Goal: Information Seeking & Learning: Check status

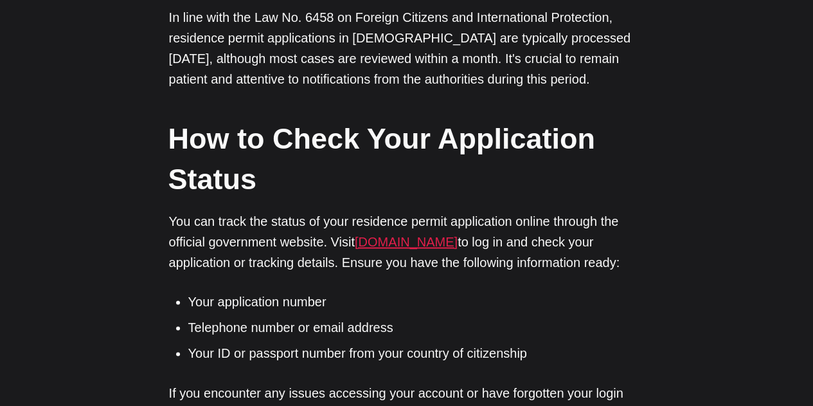
click at [452, 246] on link "[DOMAIN_NAME]" at bounding box center [406, 242] width 103 height 14
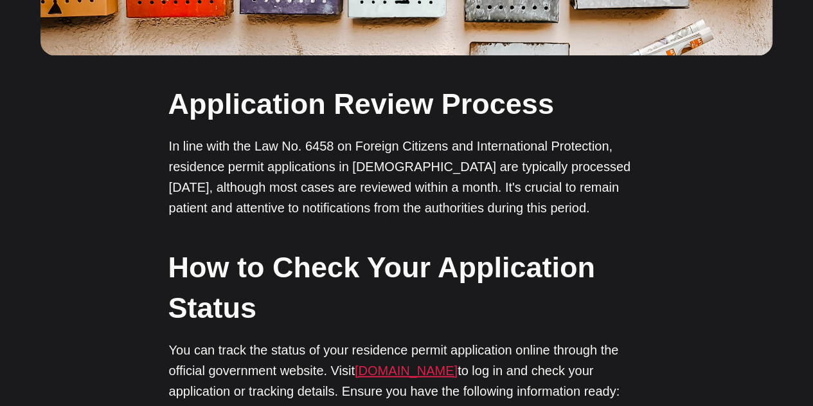
click at [427, 370] on link "[DOMAIN_NAME]" at bounding box center [406, 370] width 103 height 14
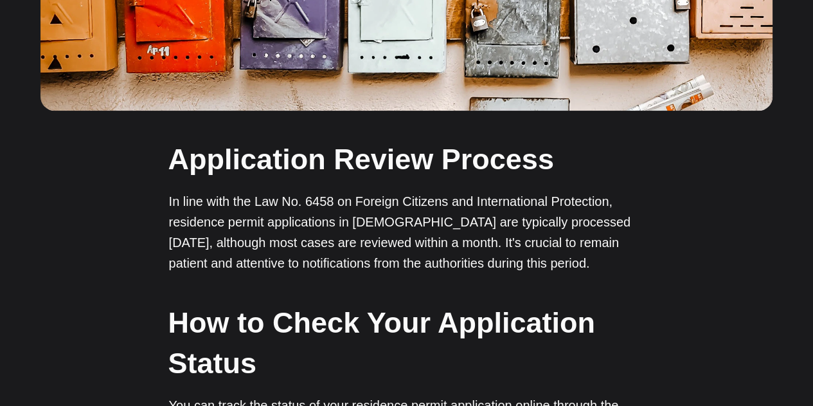
scroll to position [707, 0]
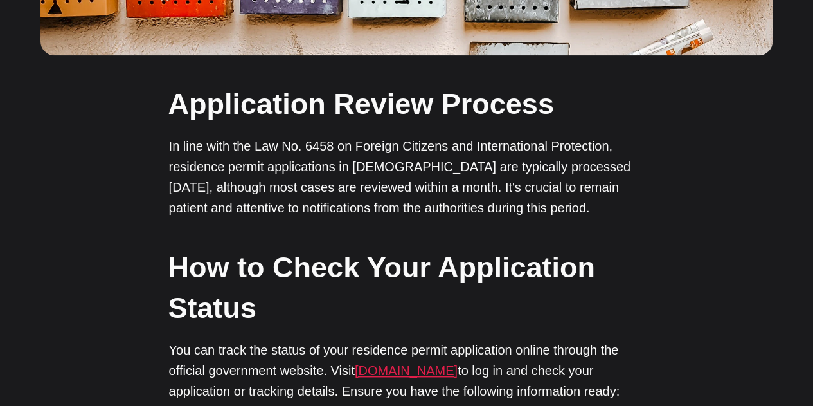
click at [451, 372] on link "[DOMAIN_NAME]" at bounding box center [406, 370] width 103 height 14
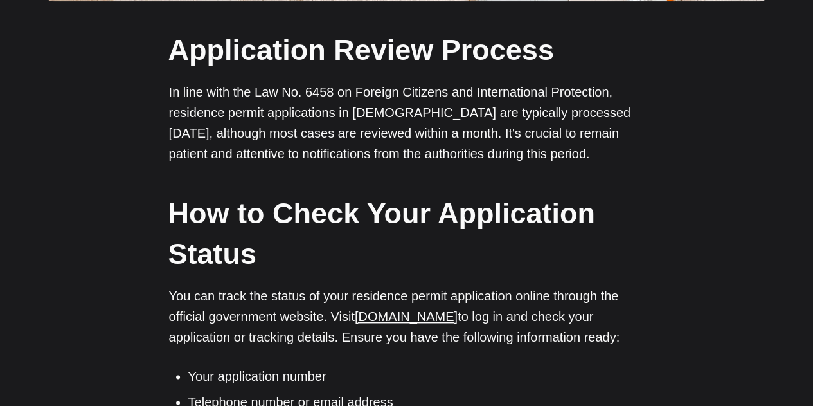
scroll to position [900, 0]
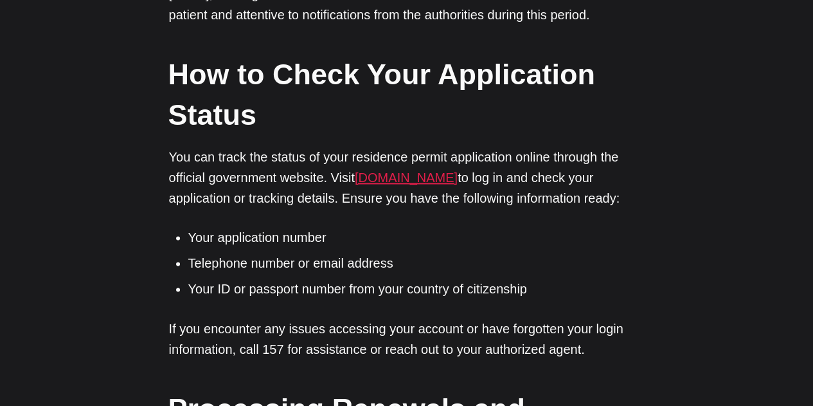
click at [420, 184] on link "[DOMAIN_NAME]" at bounding box center [406, 177] width 103 height 14
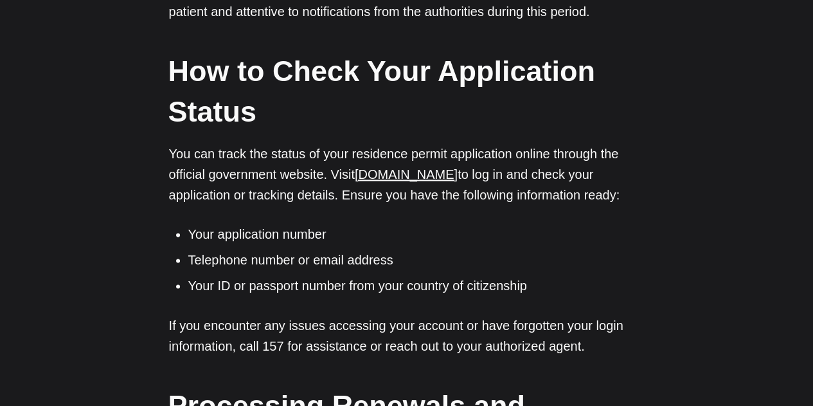
scroll to position [900, 0]
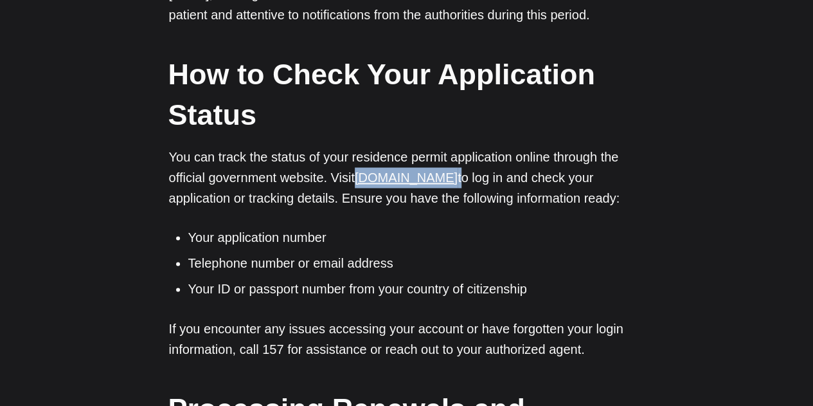
drag, startPoint x: 471, startPoint y: 181, endPoint x: 359, endPoint y: 177, distance: 112.5
click at [359, 177] on p "You can track the status of your residence permit application online through th…" at bounding box center [407, 178] width 476 height 62
copy p "[DOMAIN_NAME]"
